Goal: Task Accomplishment & Management: Manage account settings

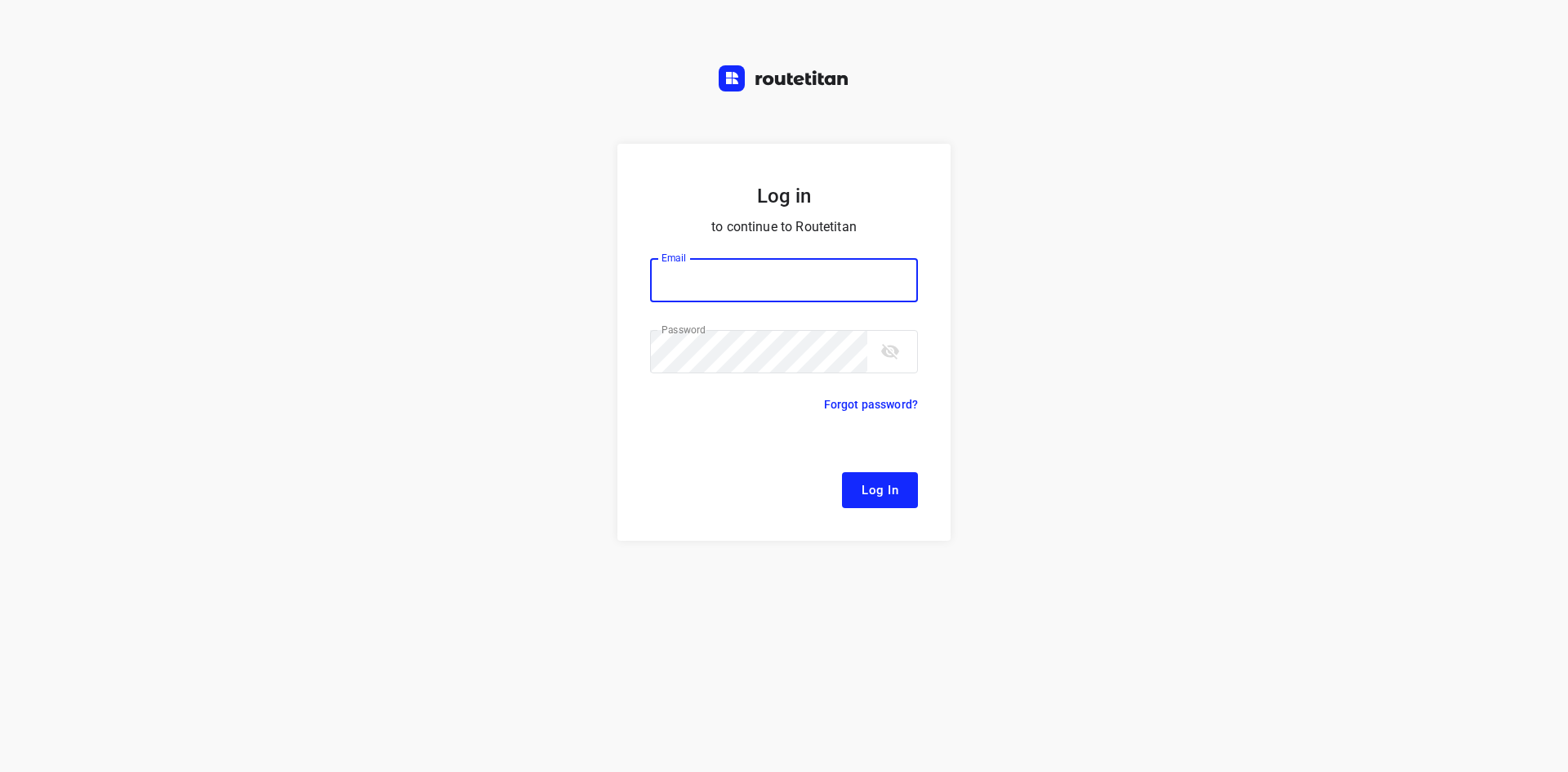
type input "[EMAIL_ADDRESS][DOMAIN_NAME]"
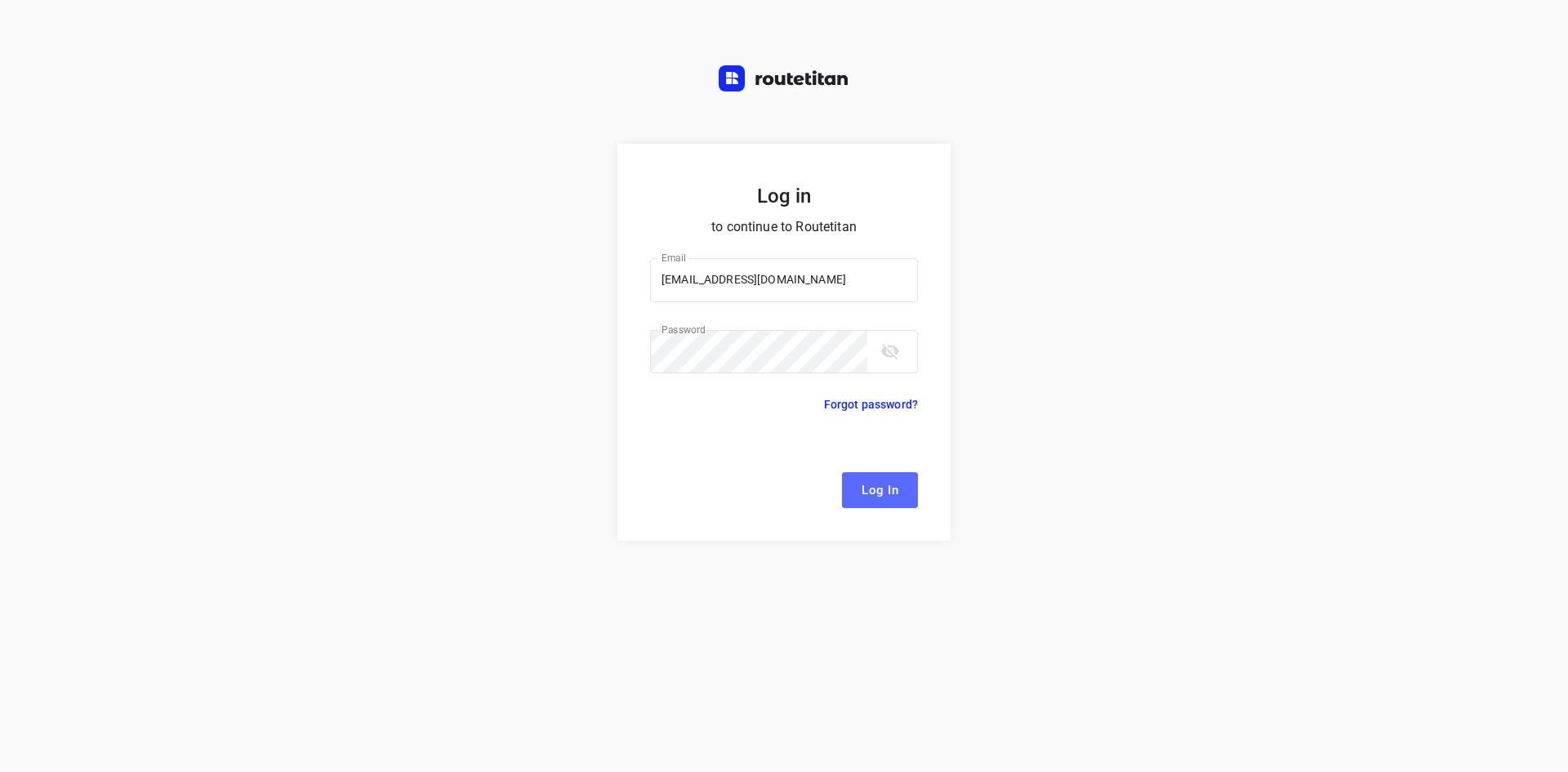
click at [845, 488] on button "Log In" at bounding box center [880, 490] width 76 height 36
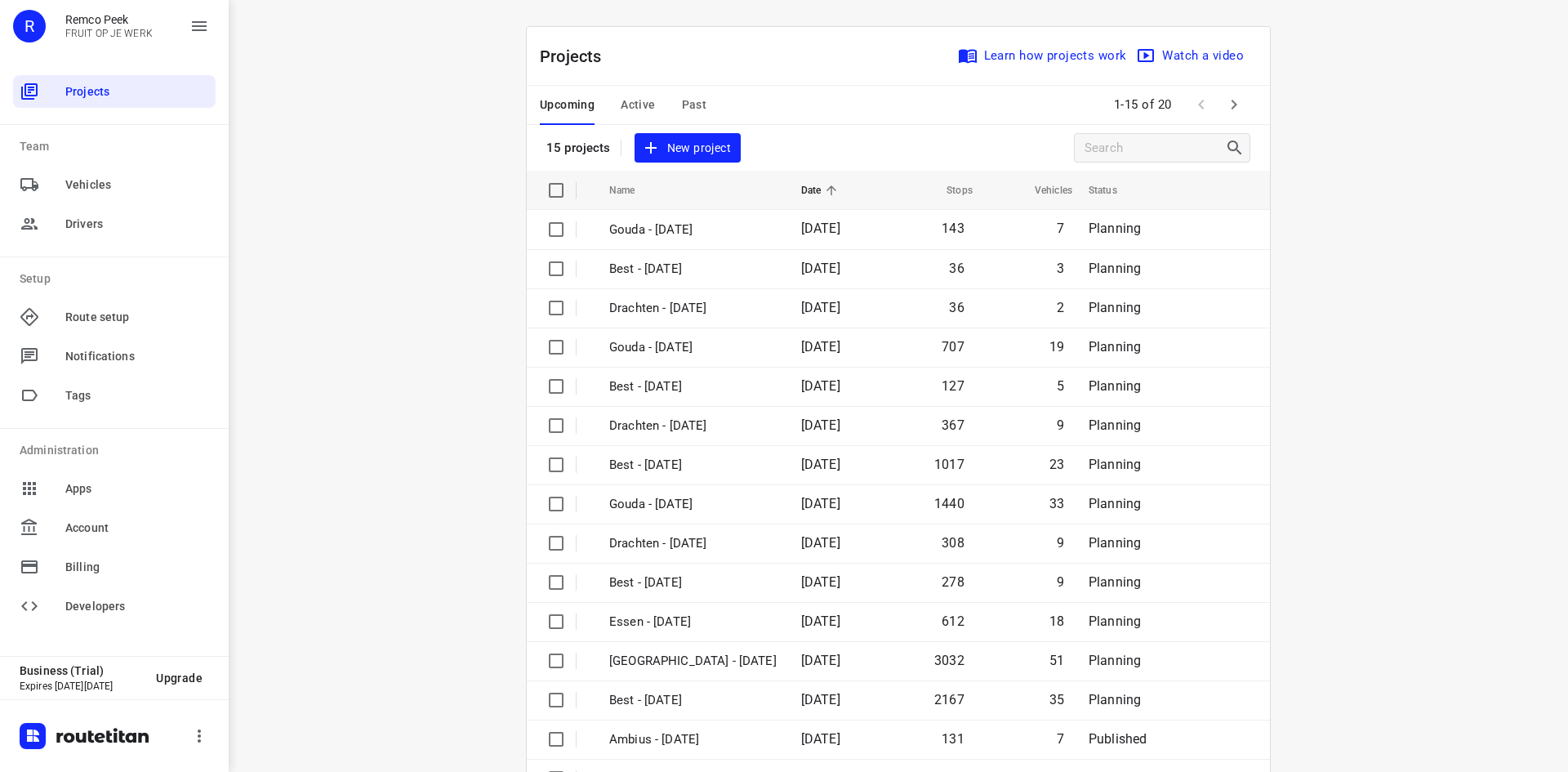
click at [636, 102] on span "Active" at bounding box center [637, 105] width 34 height 20
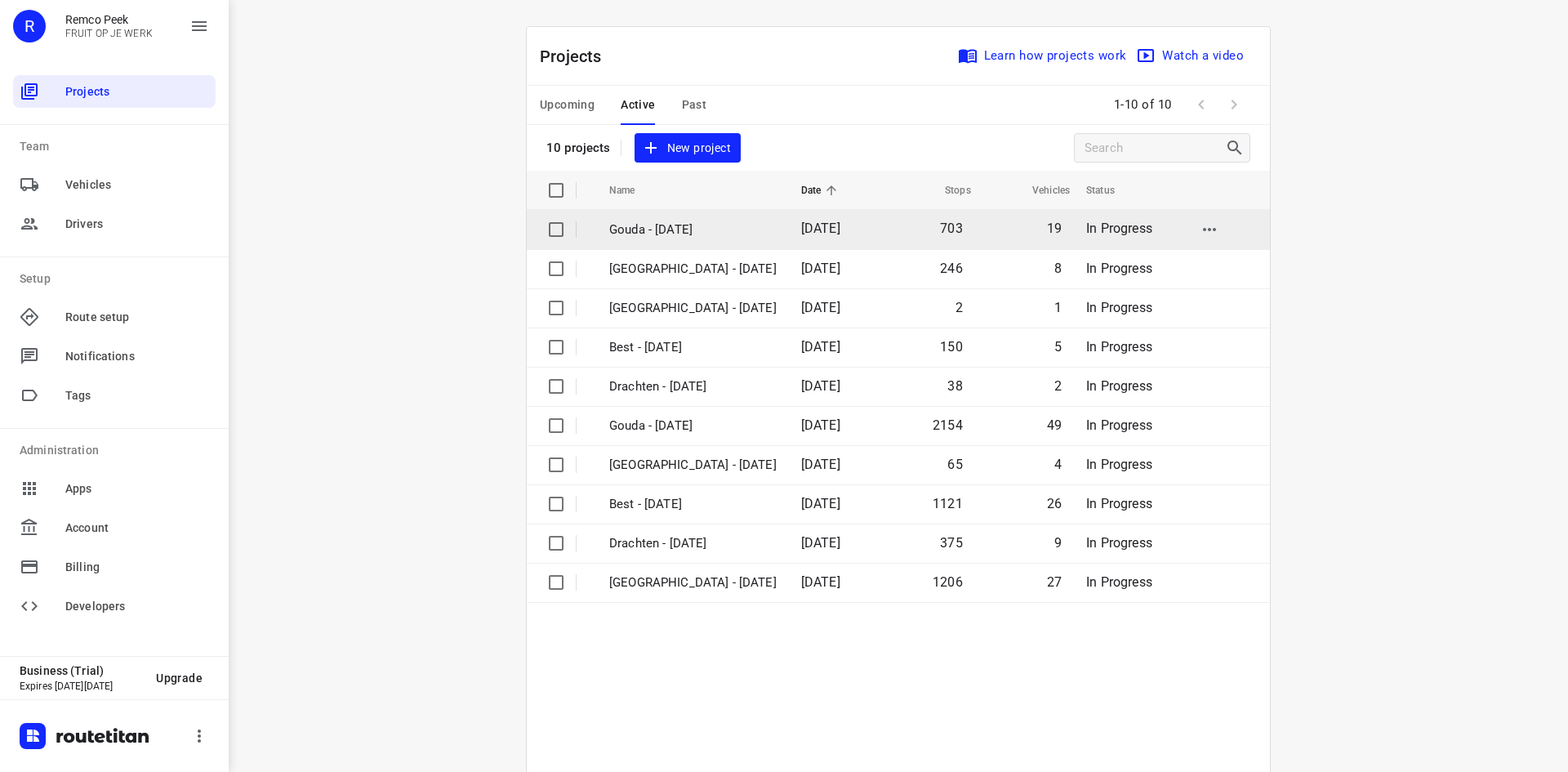
click at [667, 233] on p "Gouda - [DATE]" at bounding box center [693, 230] width 168 height 19
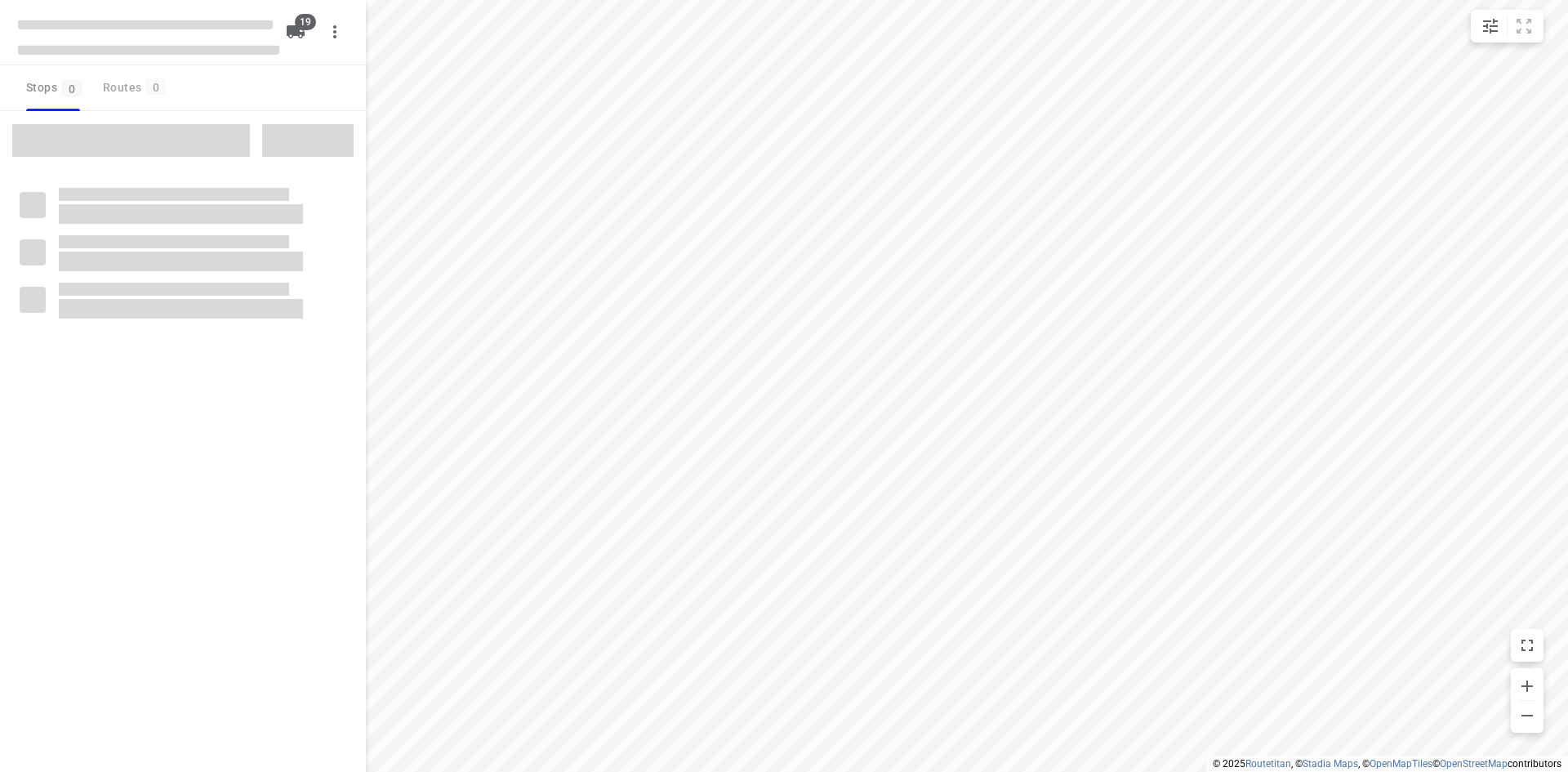
checkbox input "true"
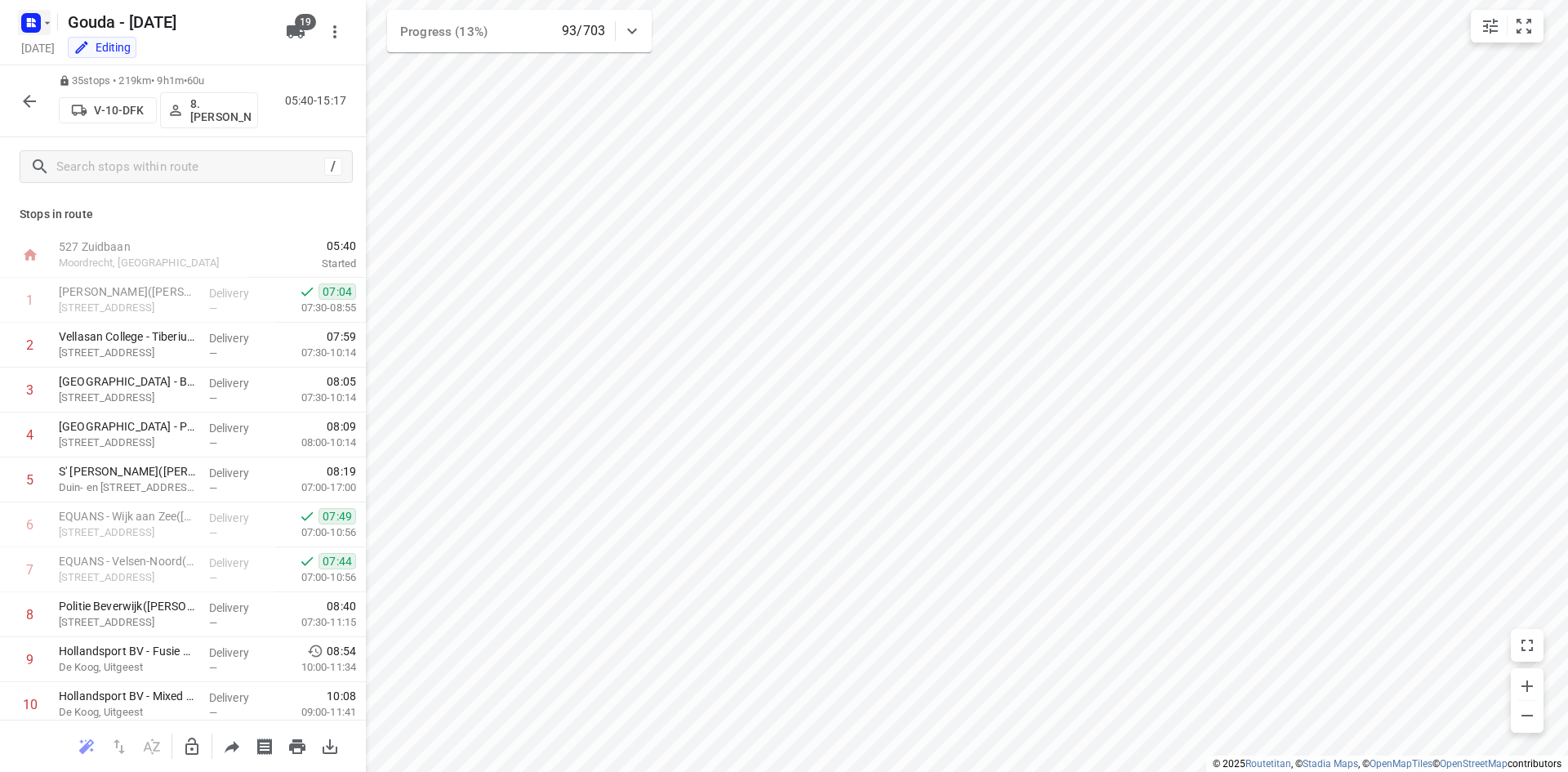
click at [25, 30] on rect "button" at bounding box center [31, 22] width 20 height 20
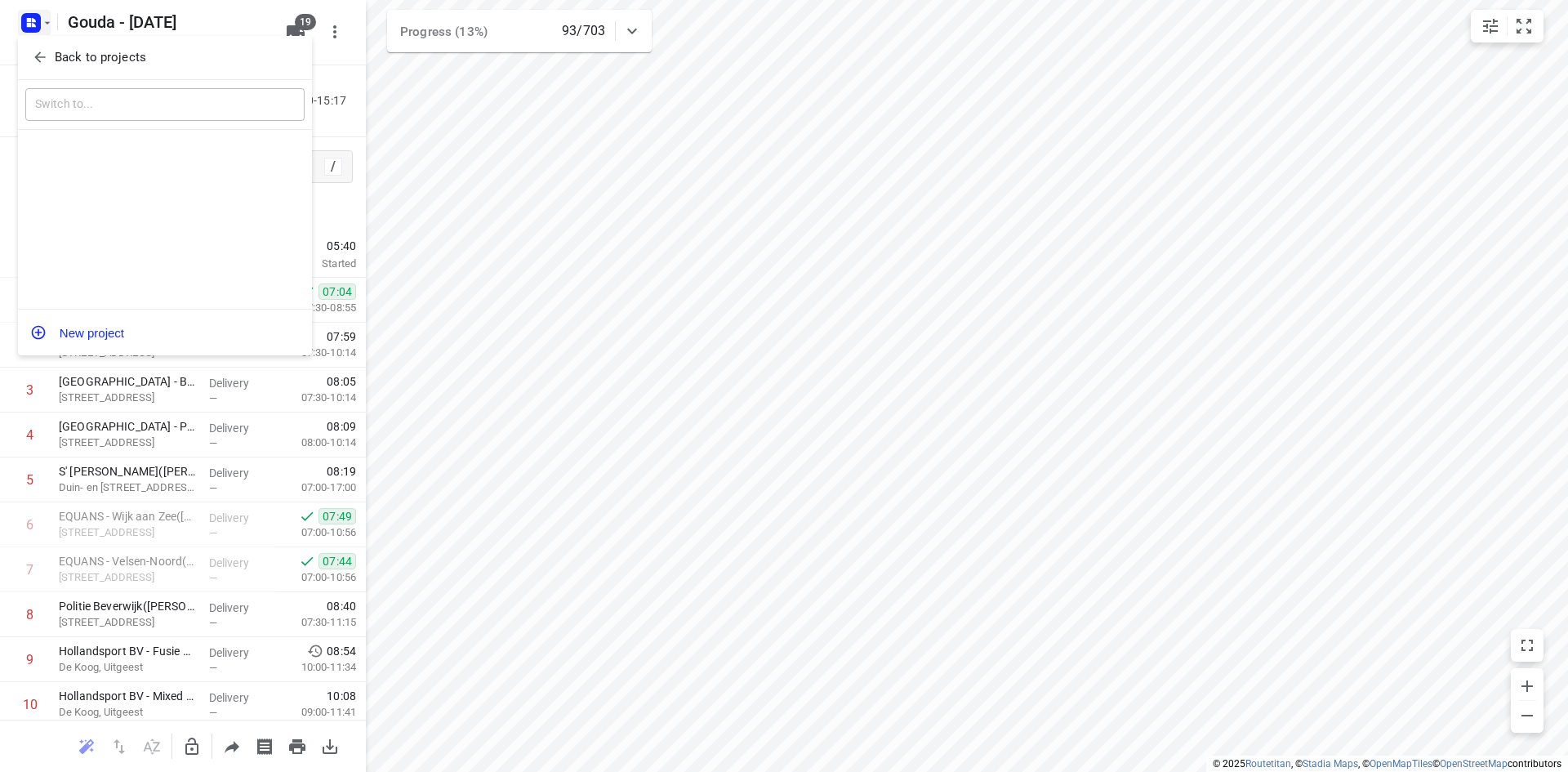
click at [59, 72] on div "Back to projects" at bounding box center [165, 58] width 294 height 44
click at [60, 63] on p "Back to projects" at bounding box center [101, 58] width 91 height 19
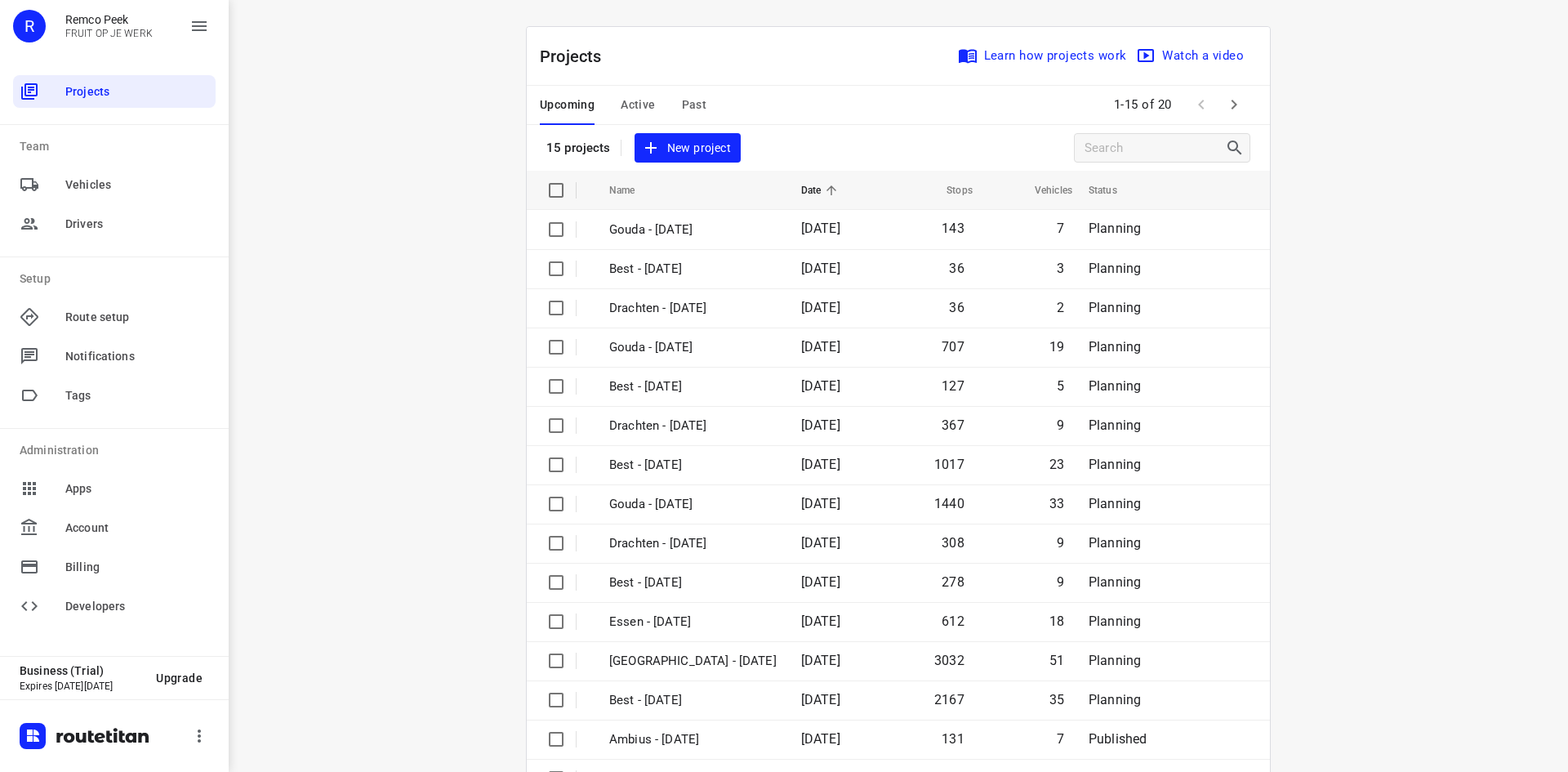
click at [628, 111] on span "Active" at bounding box center [637, 105] width 34 height 20
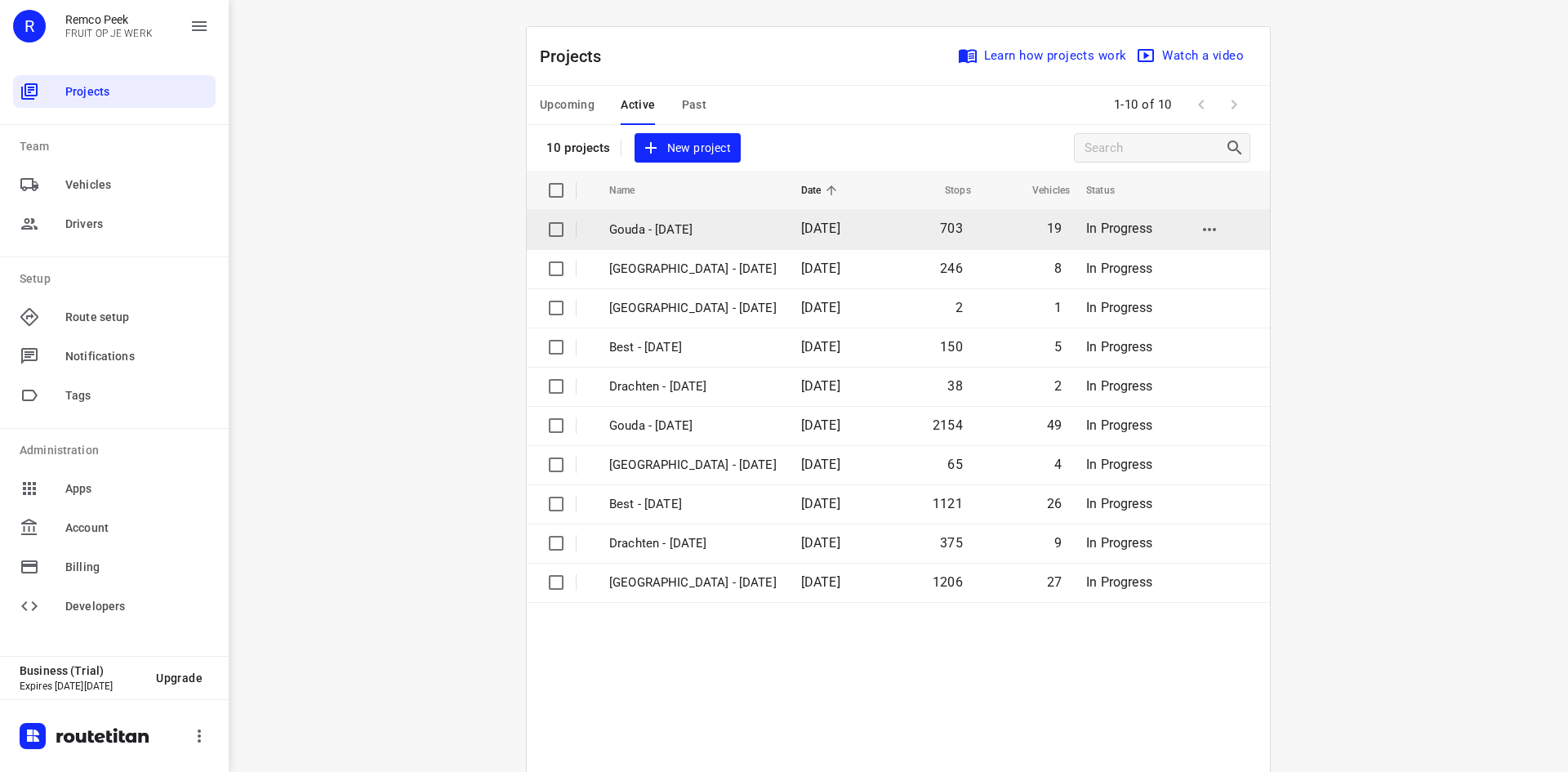
click at [668, 237] on p "Gouda - [DATE]" at bounding box center [693, 230] width 168 height 19
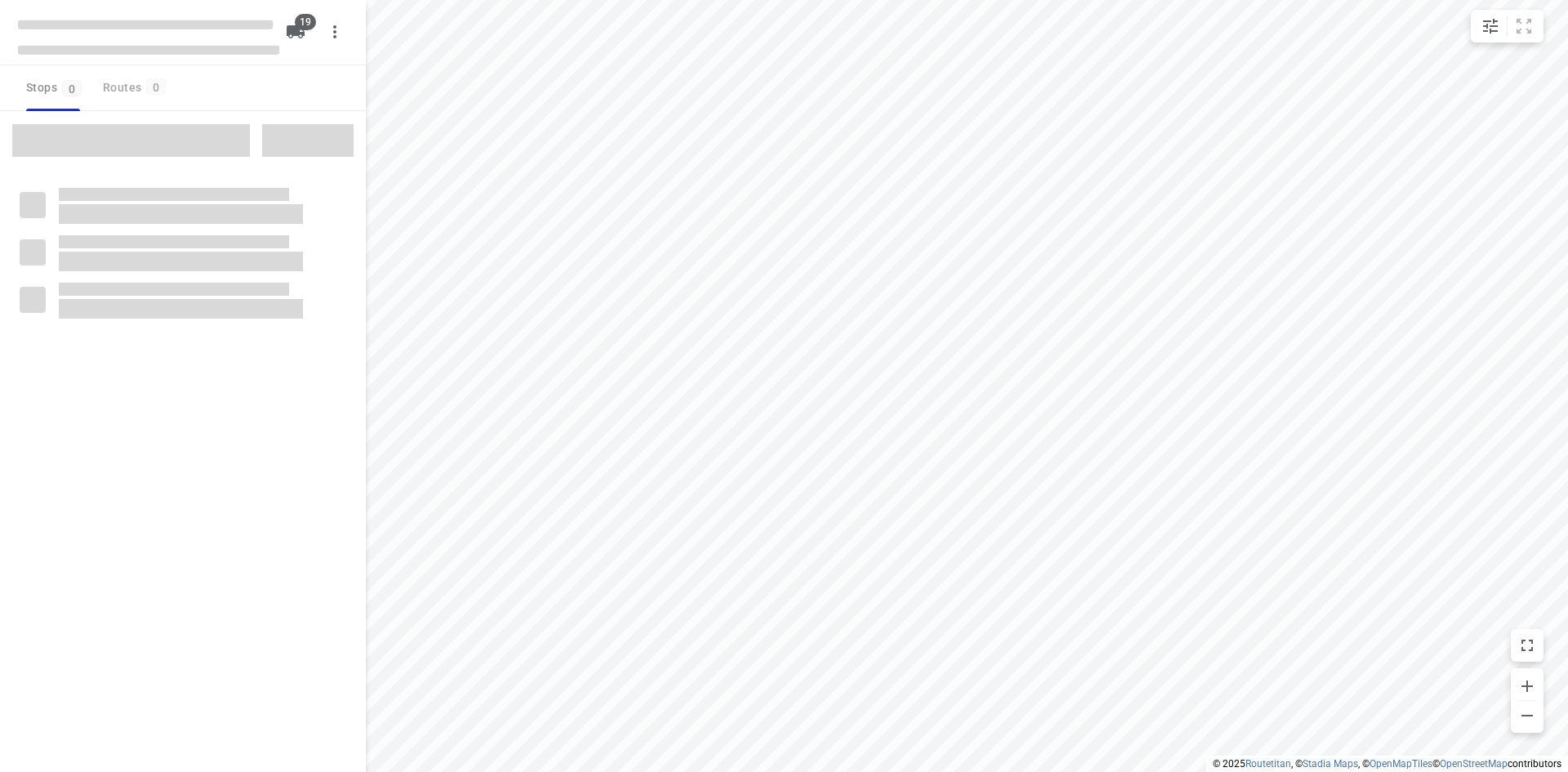
checkbox input "true"
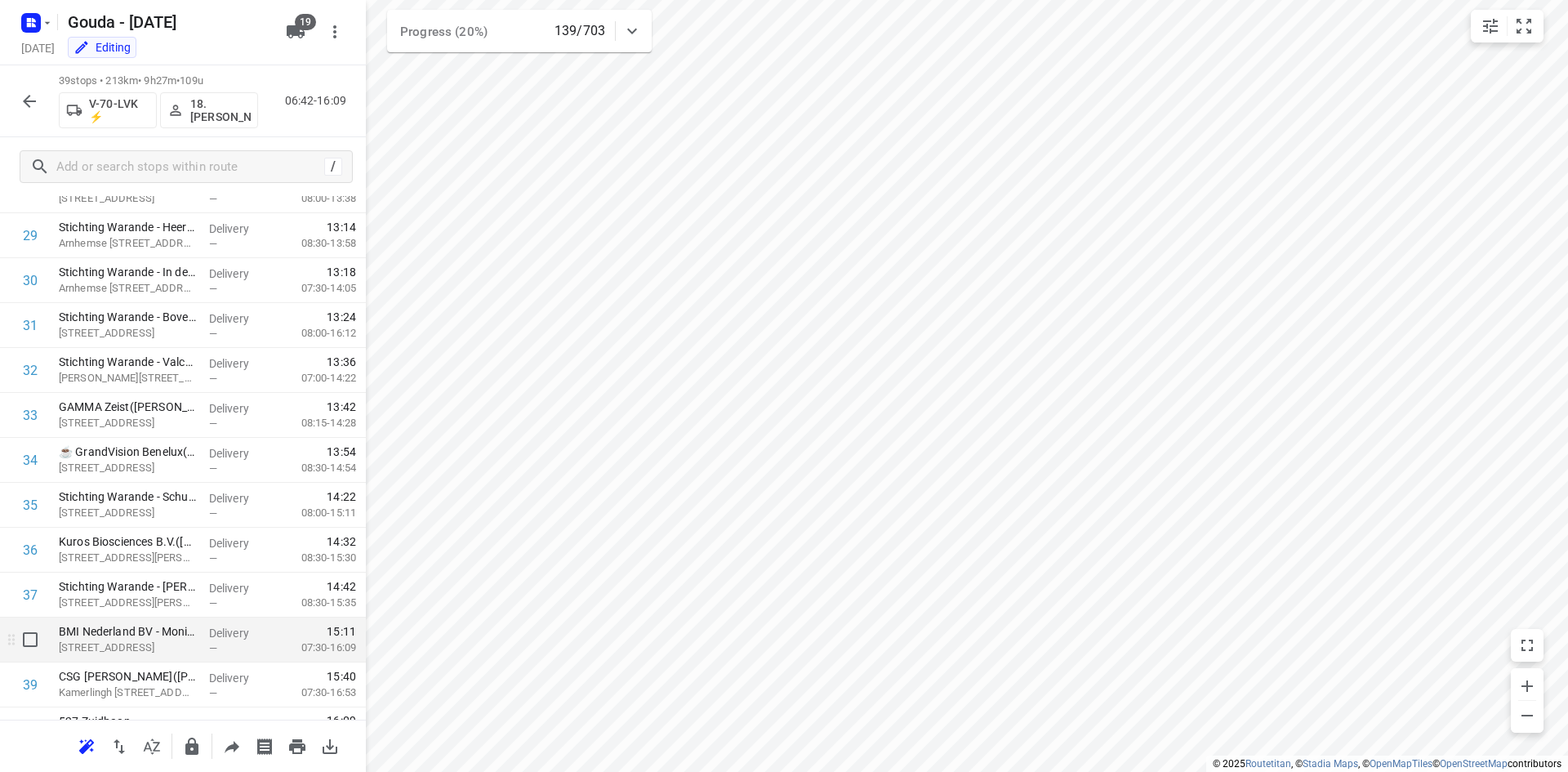
scroll to position [1355, 0]
